Goal: Check status: Check status

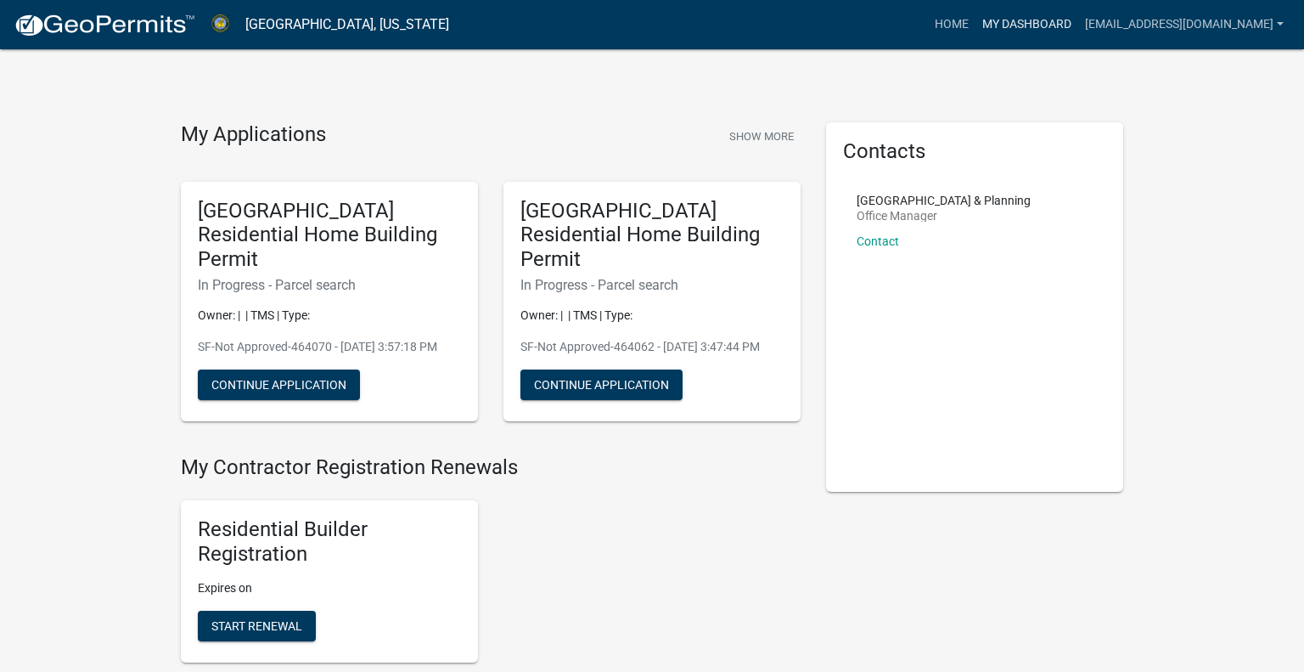
click at [983, 23] on link "My Dashboard" at bounding box center [1027, 24] width 103 height 32
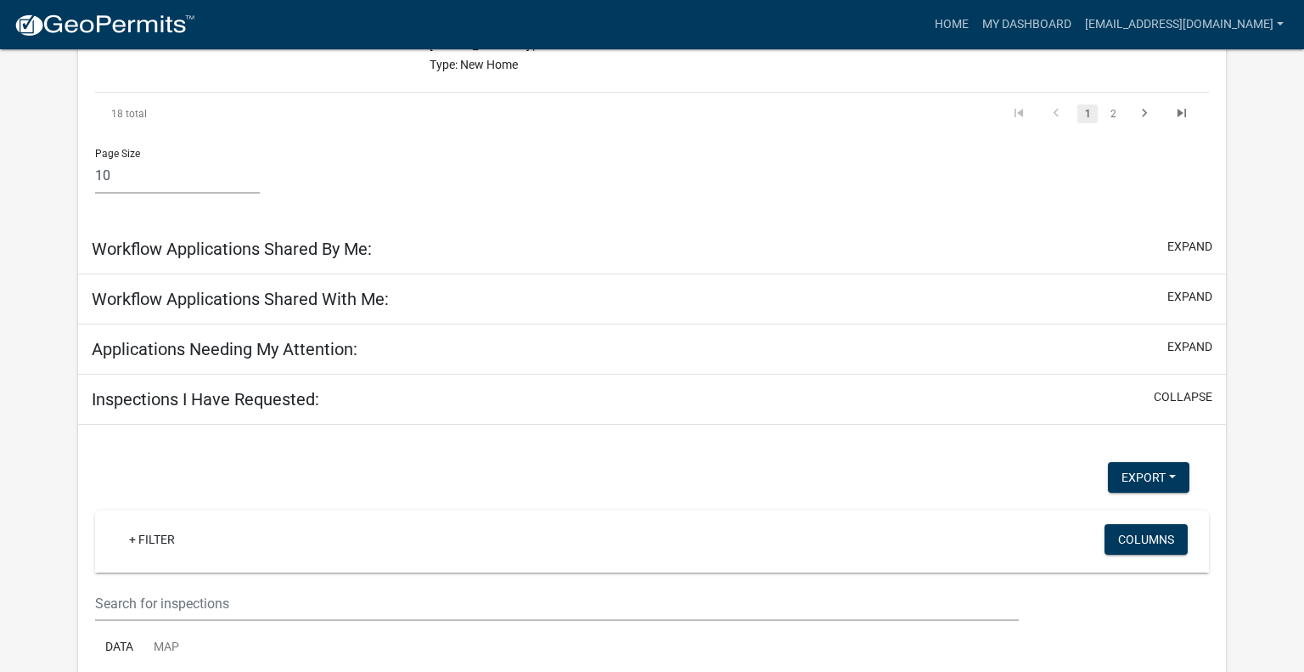
click at [656, 274] on div "Workflow Applications Shared With Me: expand" at bounding box center [652, 299] width 1148 height 50
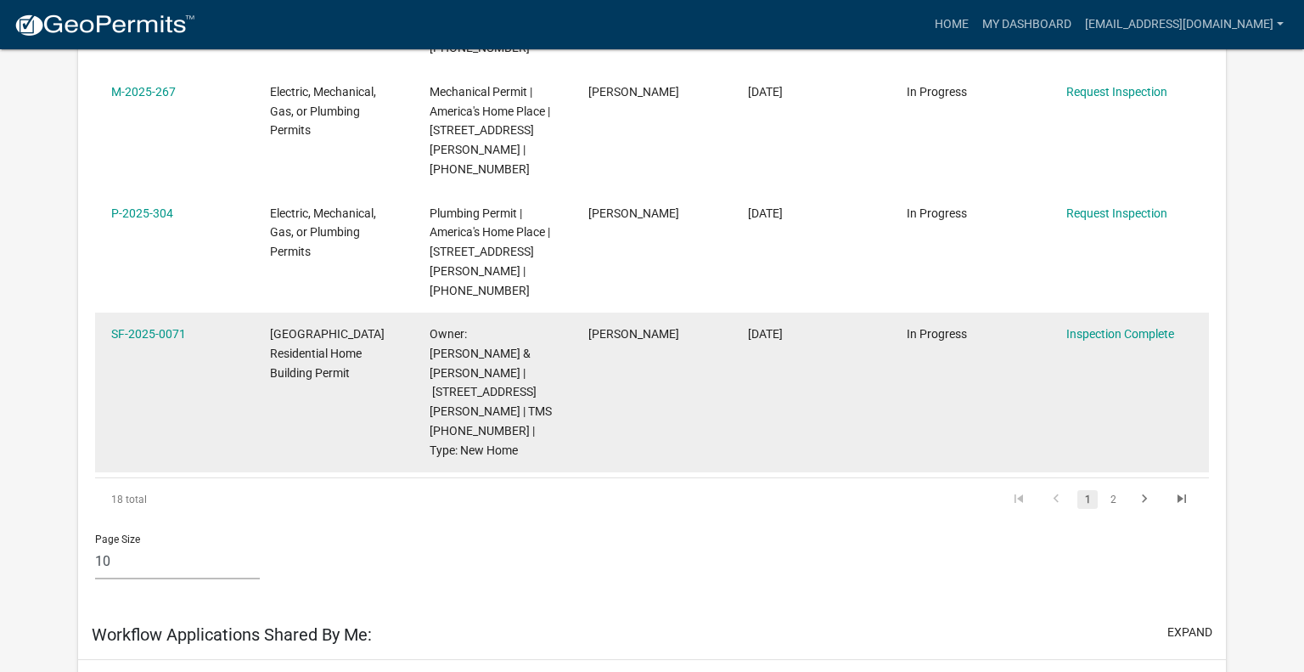
scroll to position [1084, 0]
click at [174, 326] on link "SF-2025-0071" at bounding box center [148, 333] width 75 height 14
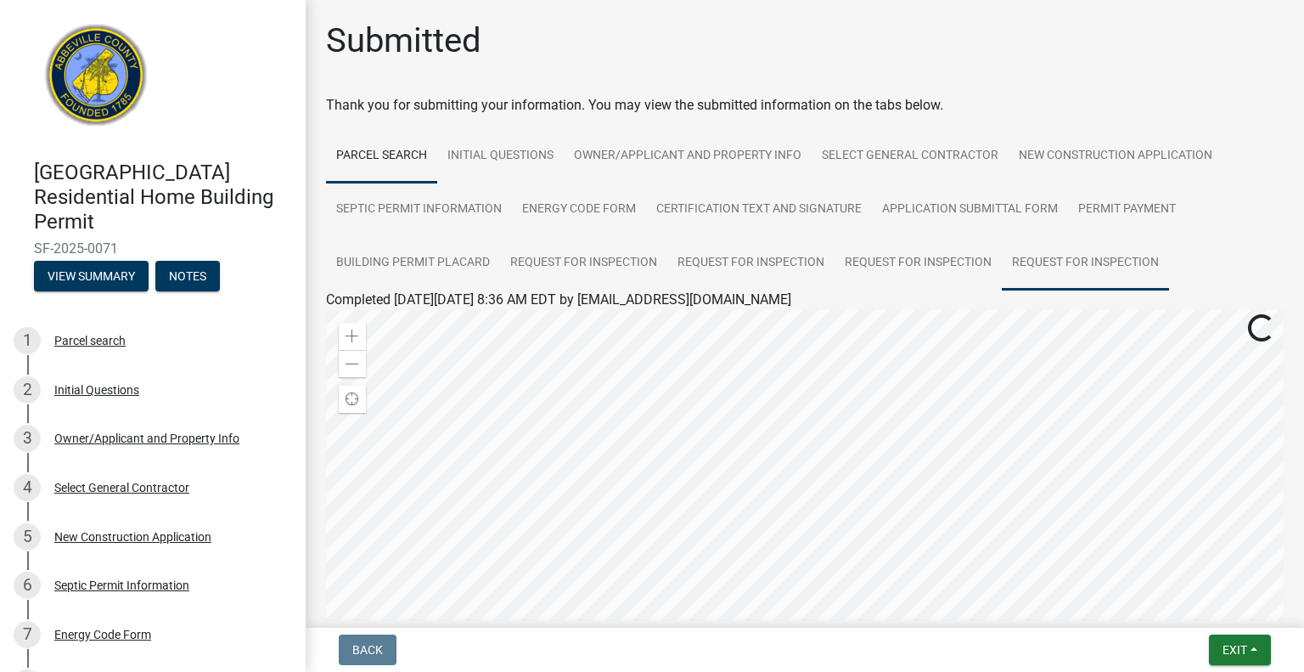
click at [1067, 259] on link "Request for Inspection" at bounding box center [1085, 263] width 167 height 54
